Goal: Transaction & Acquisition: Purchase product/service

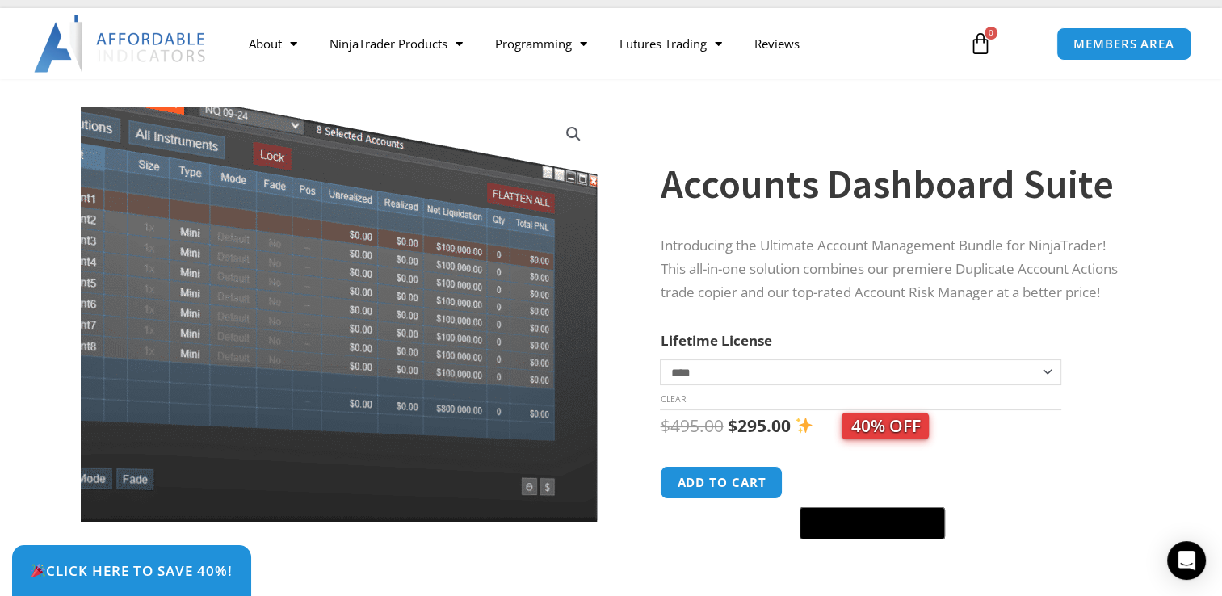
scroll to position [32, 0]
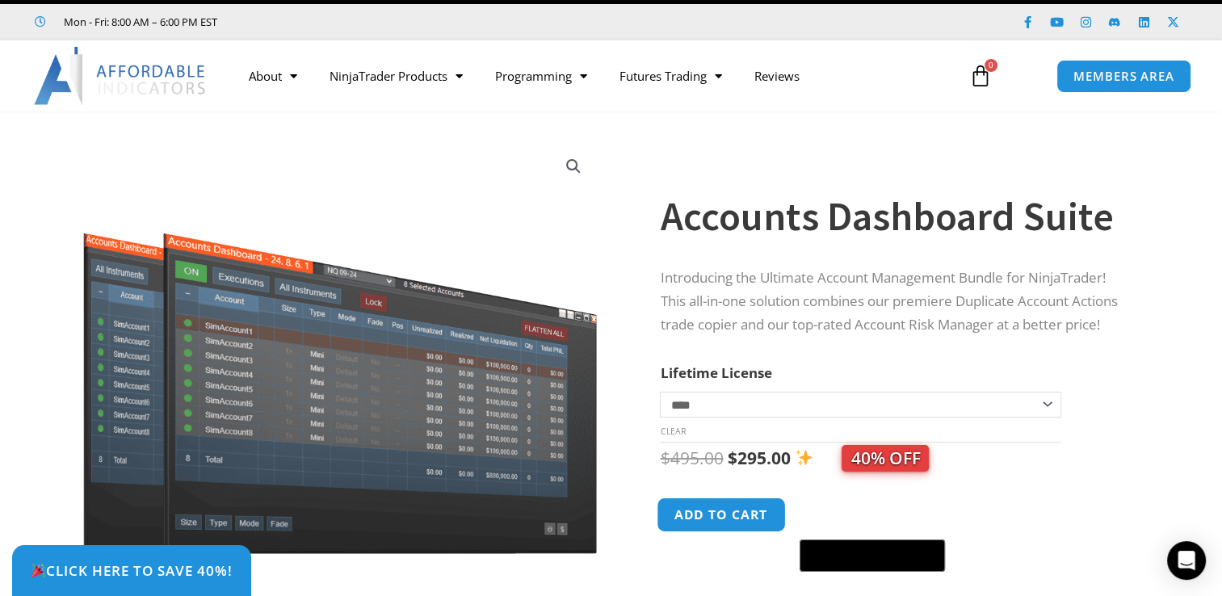
click at [743, 522] on button "Add to cart" at bounding box center [721, 514] width 129 height 35
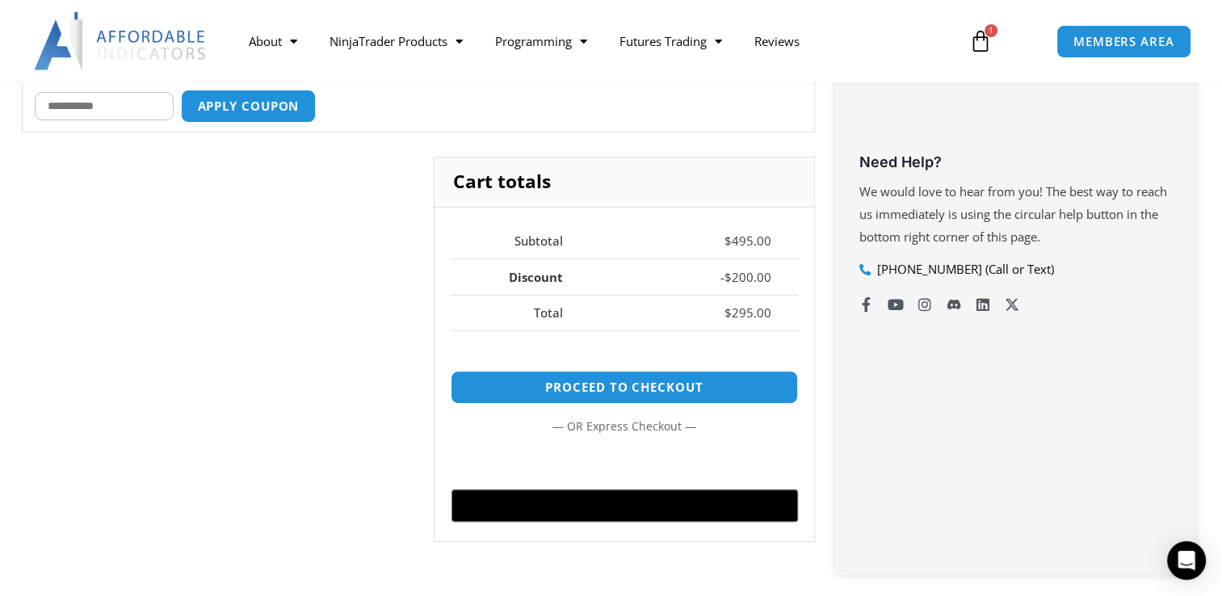
scroll to position [517, 0]
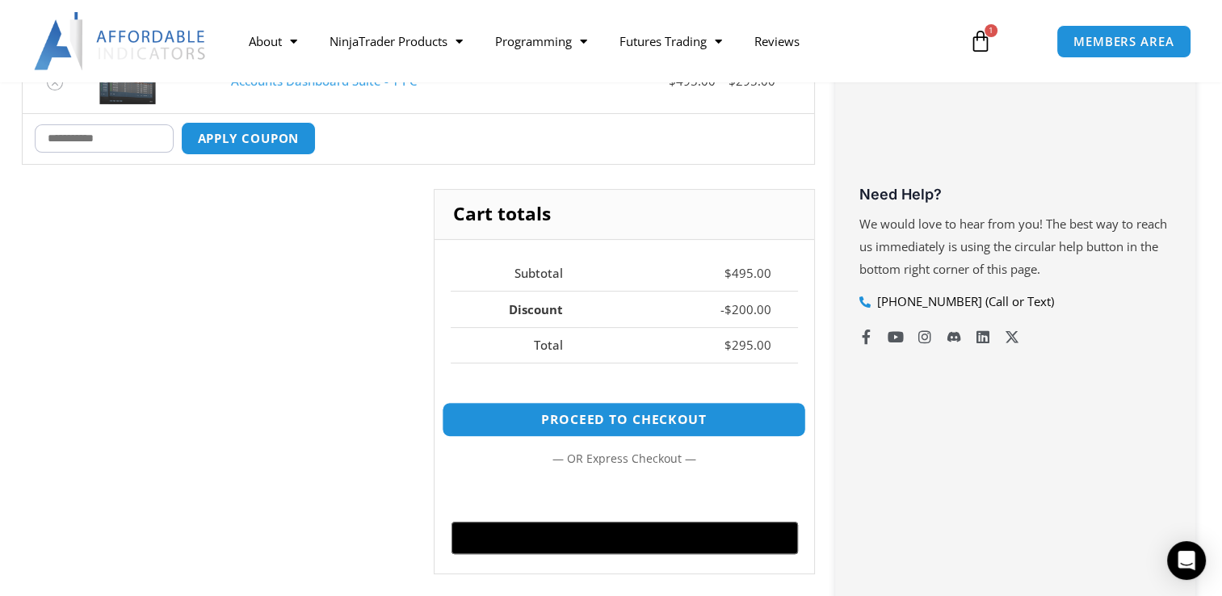
click at [555, 418] on link "Proceed to checkout" at bounding box center [624, 419] width 364 height 35
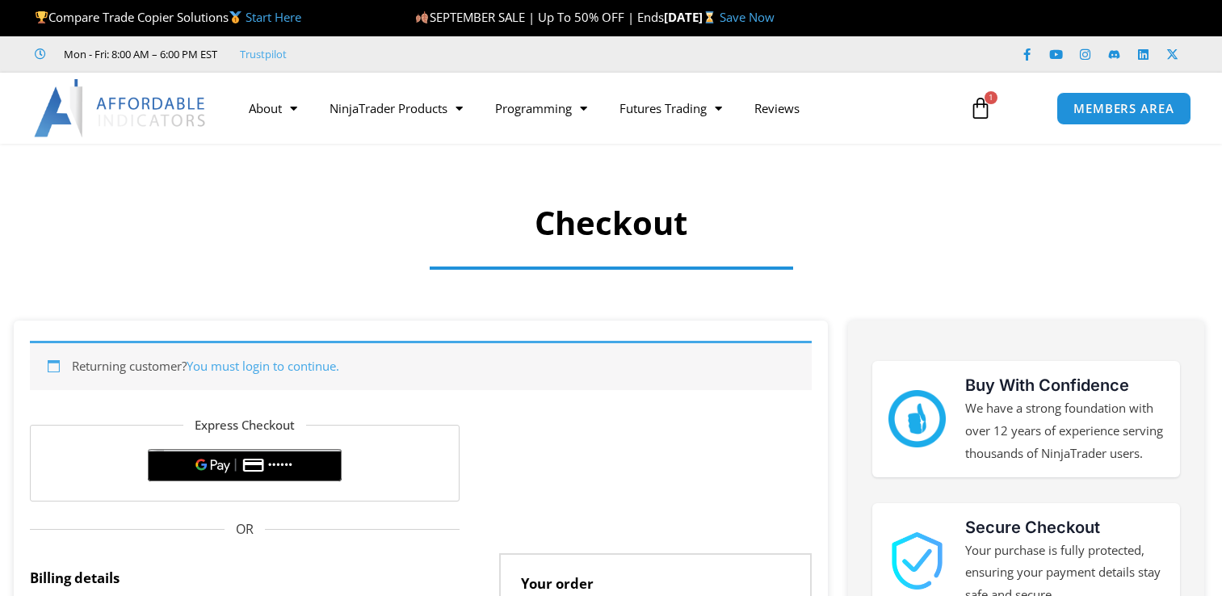
select select "**"
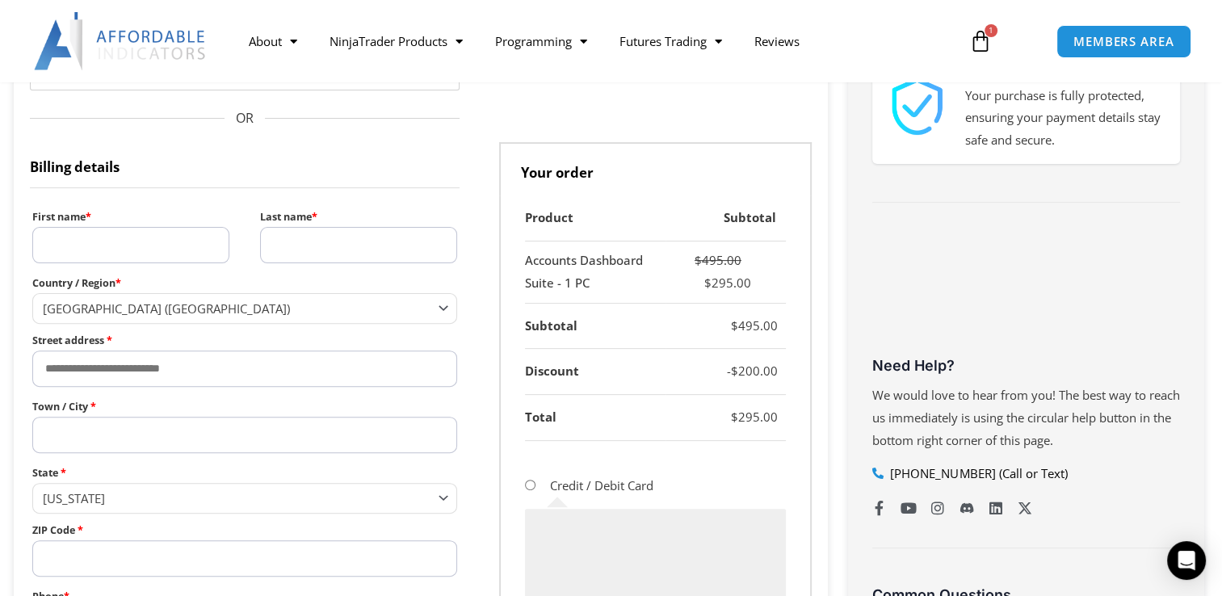
scroll to position [452, 0]
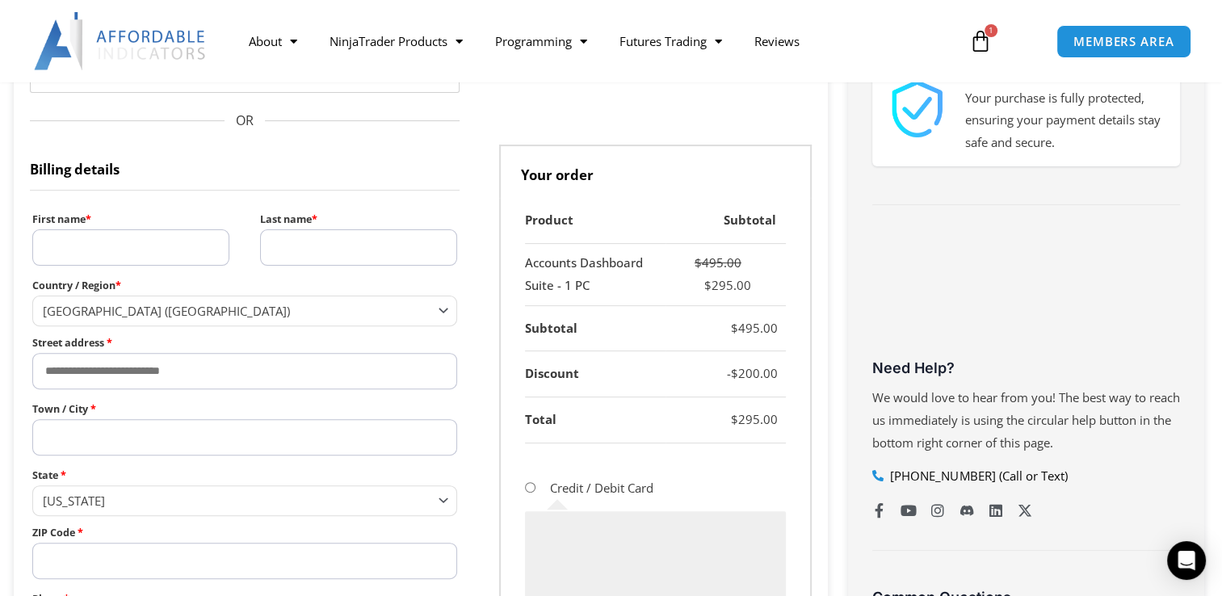
click at [115, 254] on input "First name *" at bounding box center [130, 247] width 197 height 36
click at [912, 40] on nav "About Contact Us Premium Support Team Partners NinjaTrader NinjaTrader FAQ Ninj…" at bounding box center [592, 41] width 721 height 37
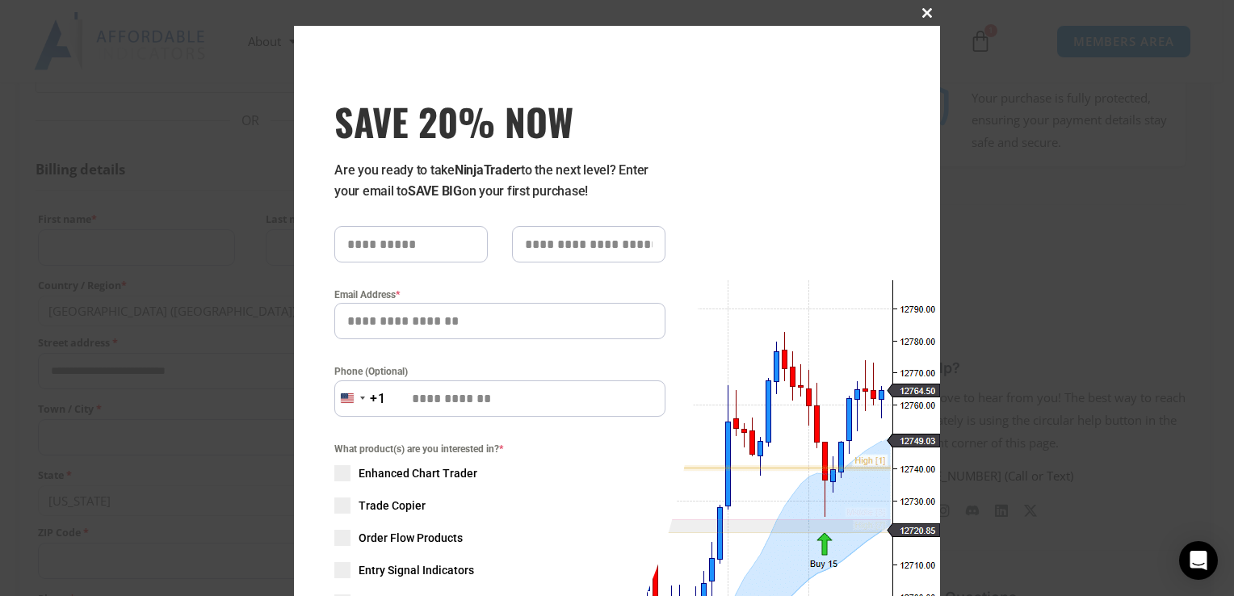
click at [918, 12] on span "SAVE 20% NOW popup" at bounding box center [927, 13] width 26 height 10
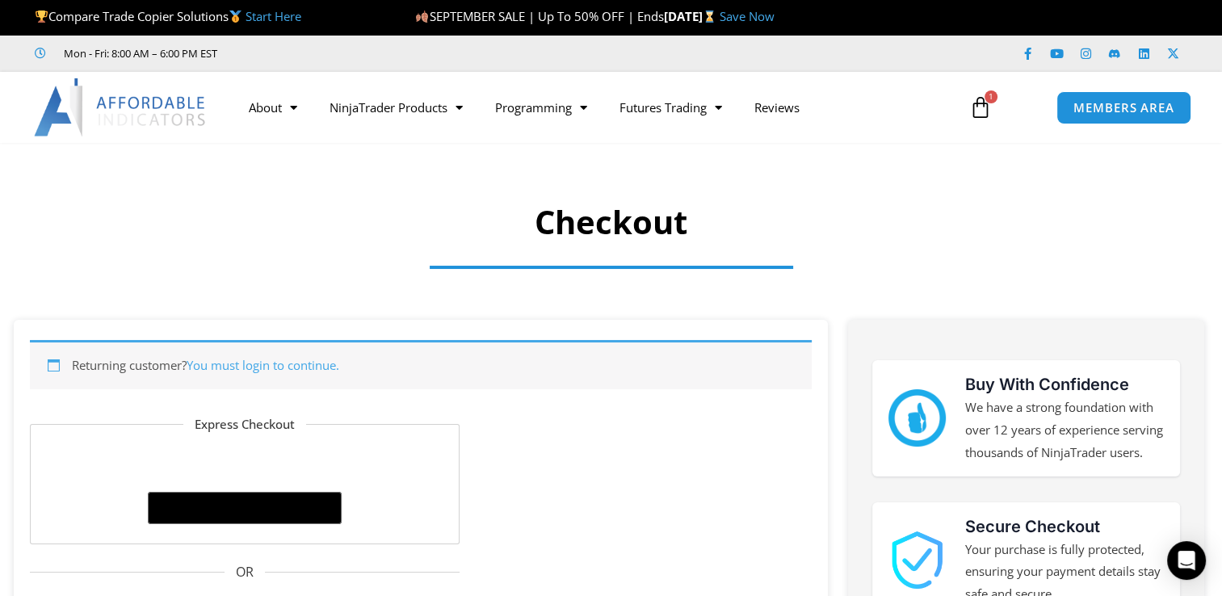
scroll to position [0, 0]
